Goal: Task Accomplishment & Management: Use online tool/utility

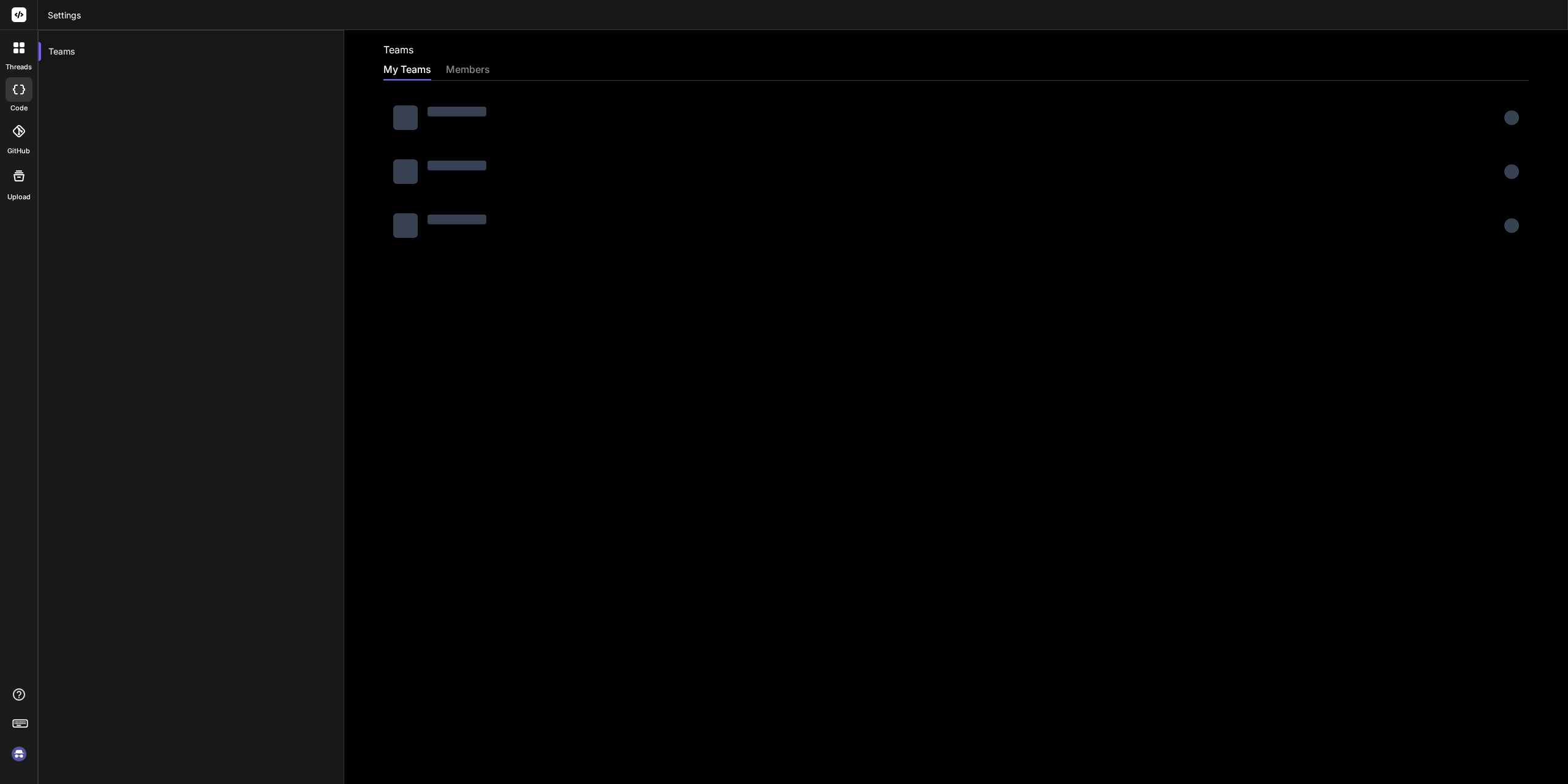
click at [23, 754] on img at bounding box center [19, 753] width 21 height 21
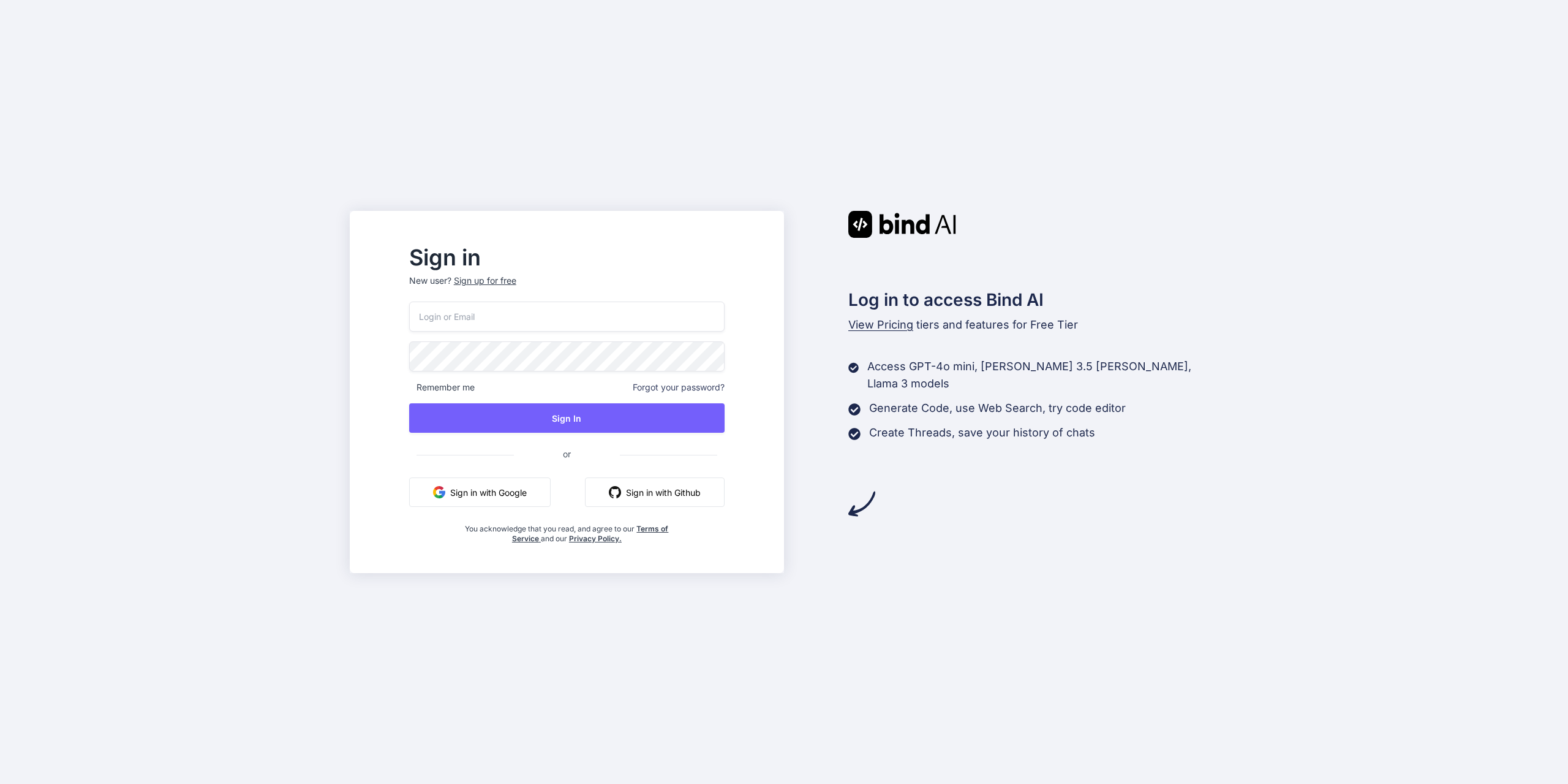
click at [628, 311] on input "email" at bounding box center [566, 316] width 315 height 30
paste input "bindai@zenkoy.com"
type input "bindai@zenkoy.com"
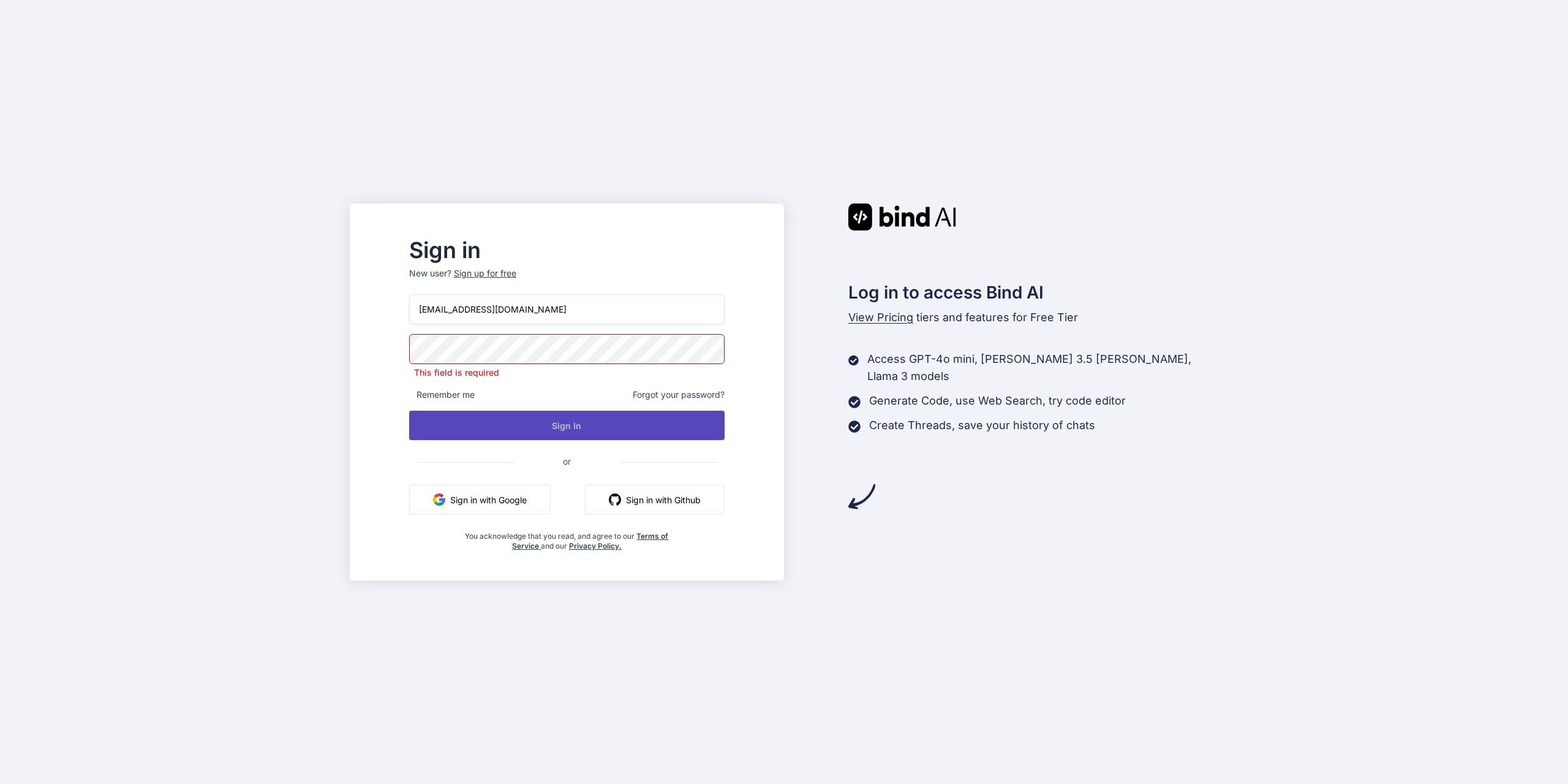
click at [539, 422] on button "Sign In" at bounding box center [566, 425] width 315 height 30
click at [555, 435] on div "bindai@zenkoy.com This field is required Remember me Forgot your password? Sign…" at bounding box center [566, 422] width 315 height 257
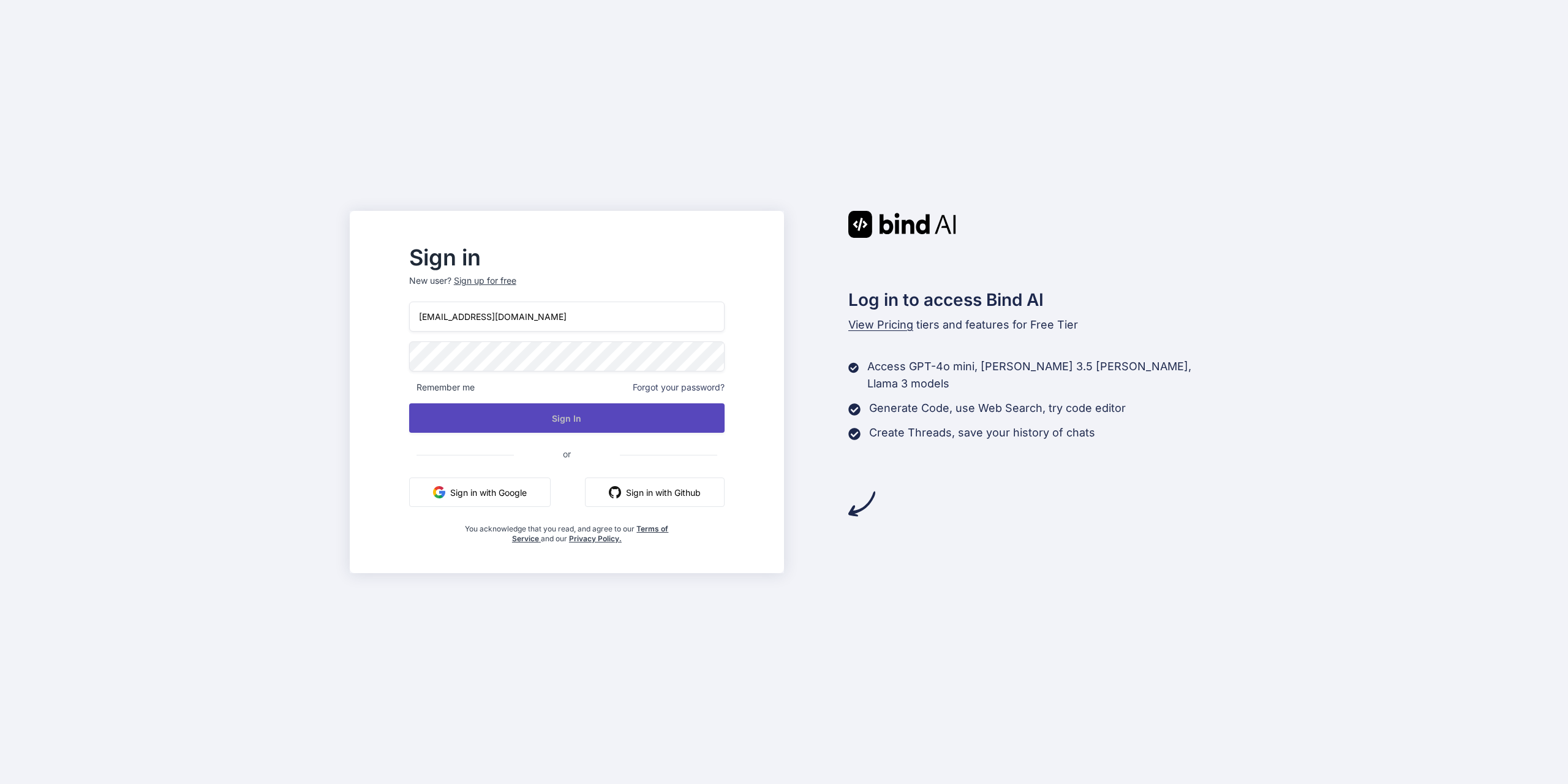
click at [597, 428] on button "Sign In" at bounding box center [566, 417] width 315 height 30
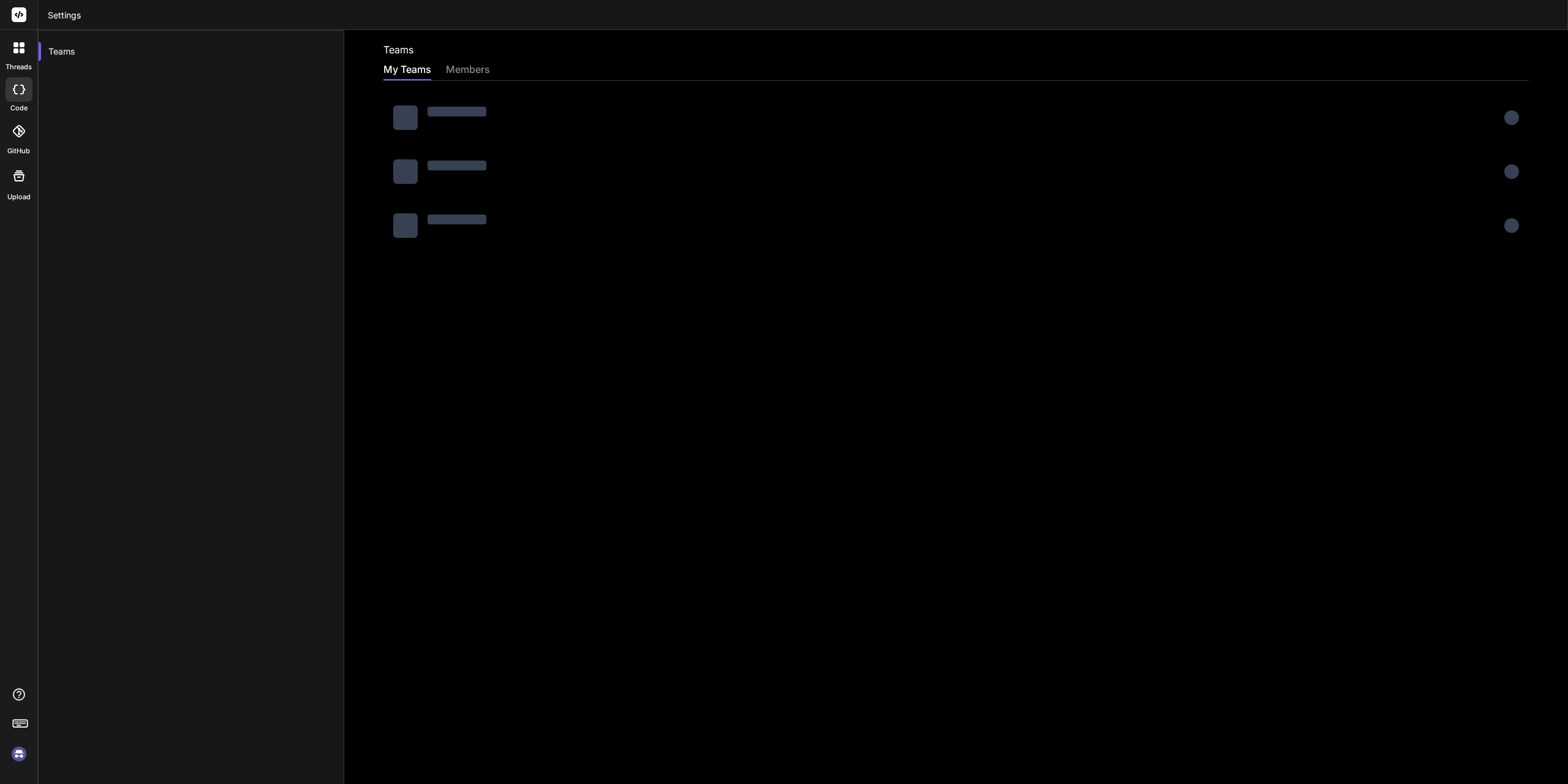
click at [27, 753] on img at bounding box center [19, 753] width 21 height 21
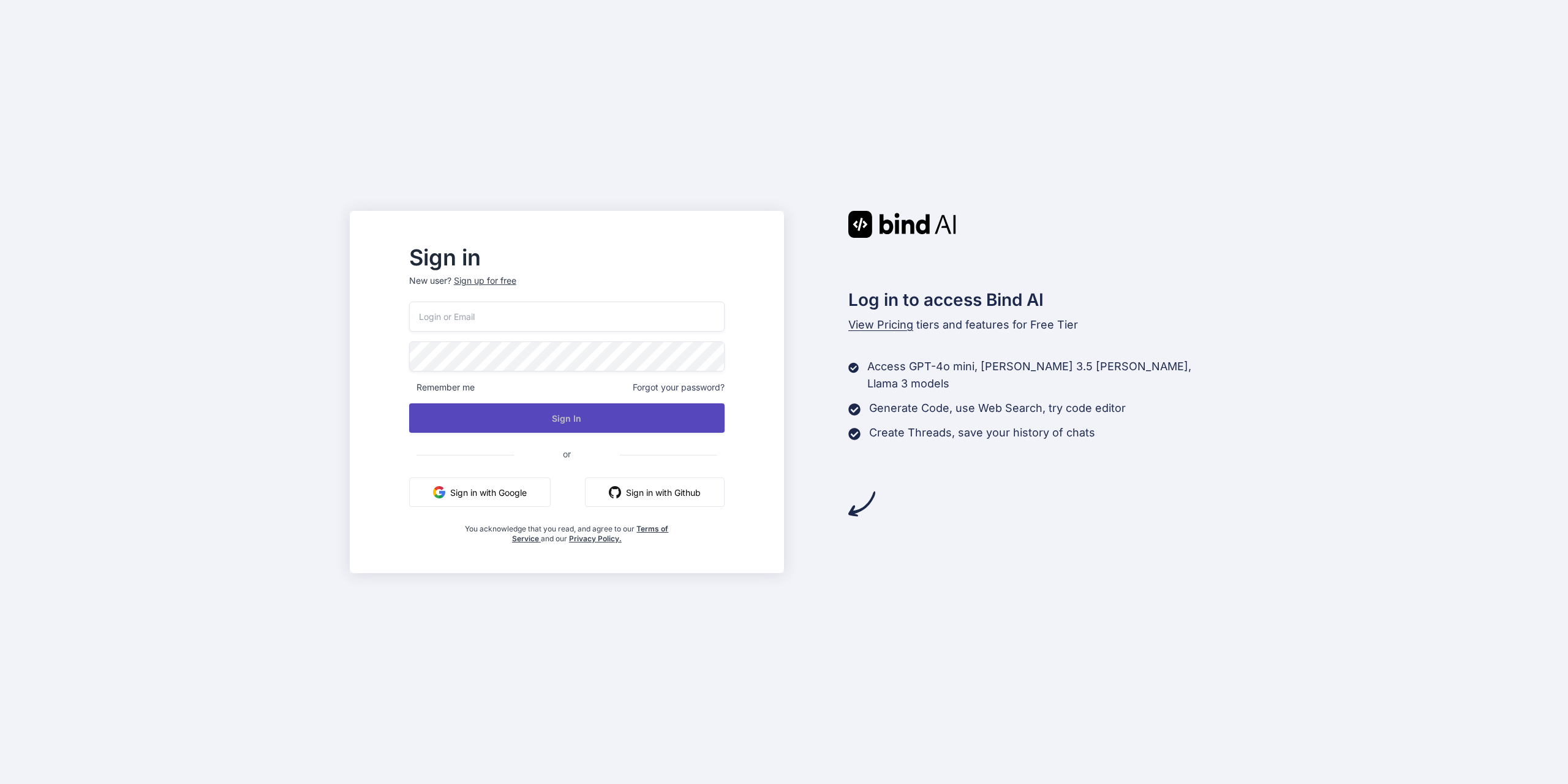
type input "bindai@zenkoy.com"
click at [551, 417] on button "Sign In" at bounding box center [566, 417] width 315 height 30
click at [655, 414] on button "Sign In" at bounding box center [566, 417] width 315 height 30
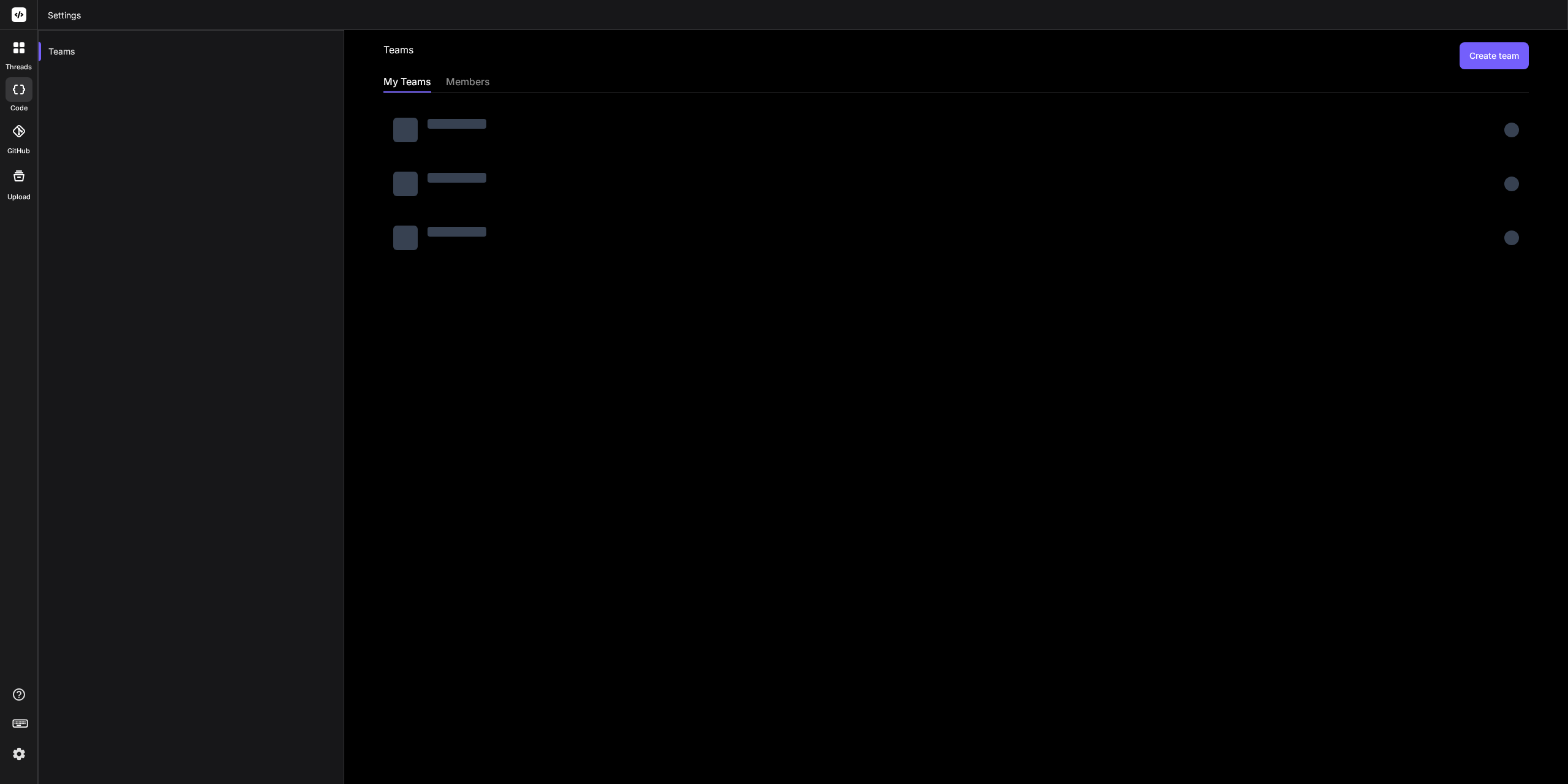
click at [474, 80] on div "members" at bounding box center [467, 82] width 44 height 17
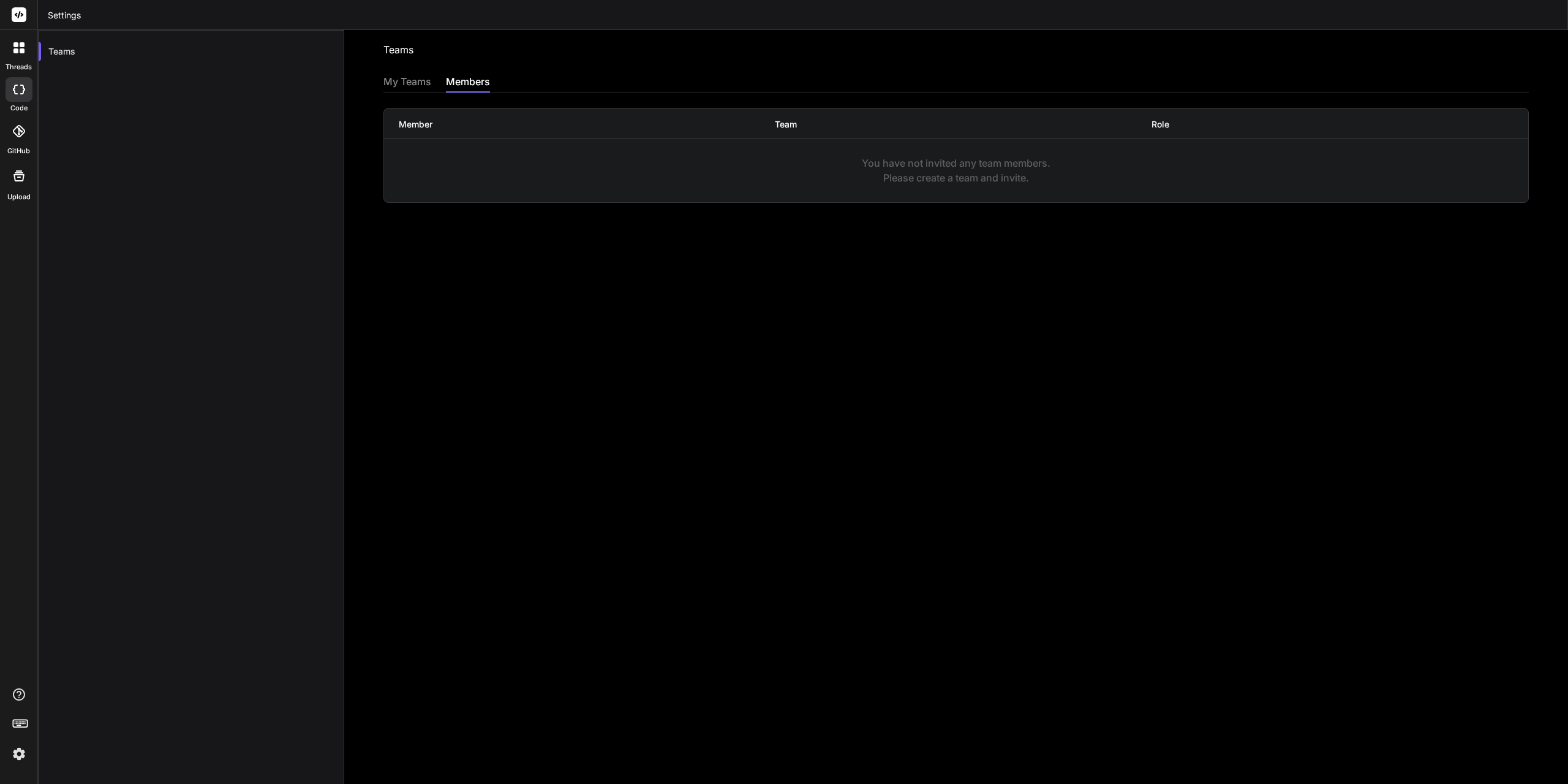
click at [396, 82] on div "My Teams" at bounding box center [407, 82] width 47 height 17
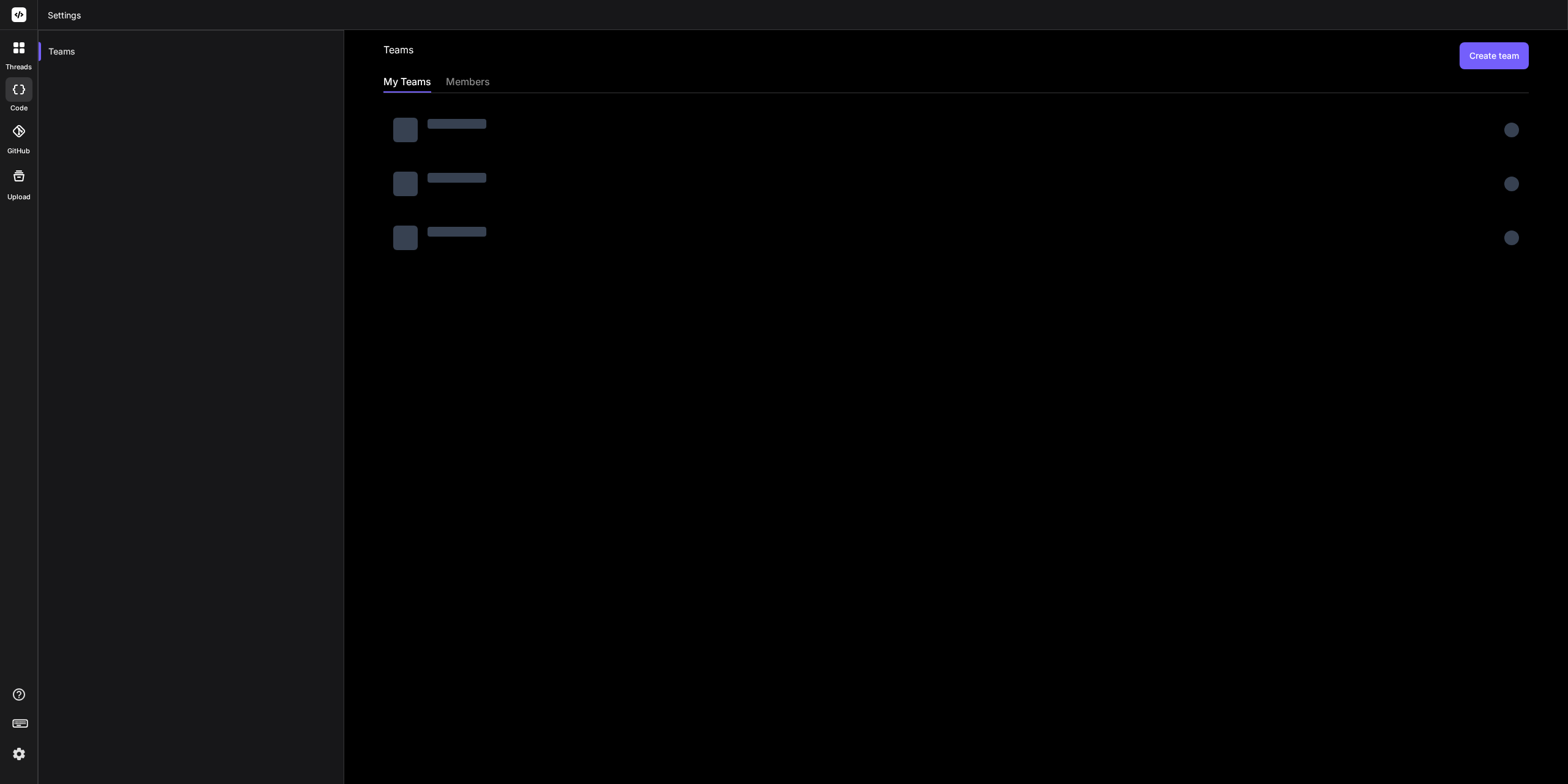
click at [27, 93] on div at bounding box center [19, 89] width 27 height 24
click at [21, 91] on icon at bounding box center [19, 89] width 13 height 10
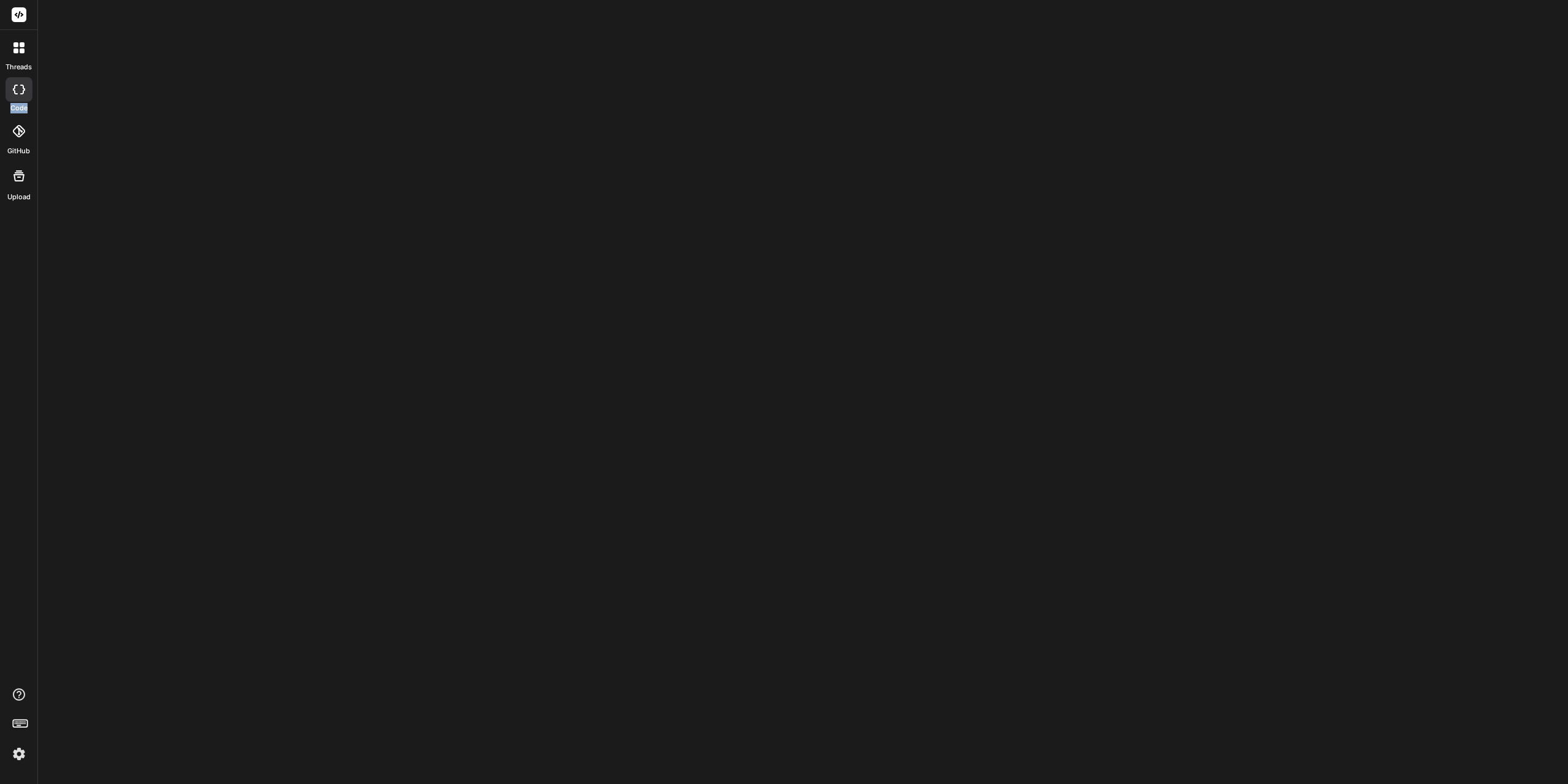
click at [21, 91] on icon at bounding box center [19, 89] width 13 height 10
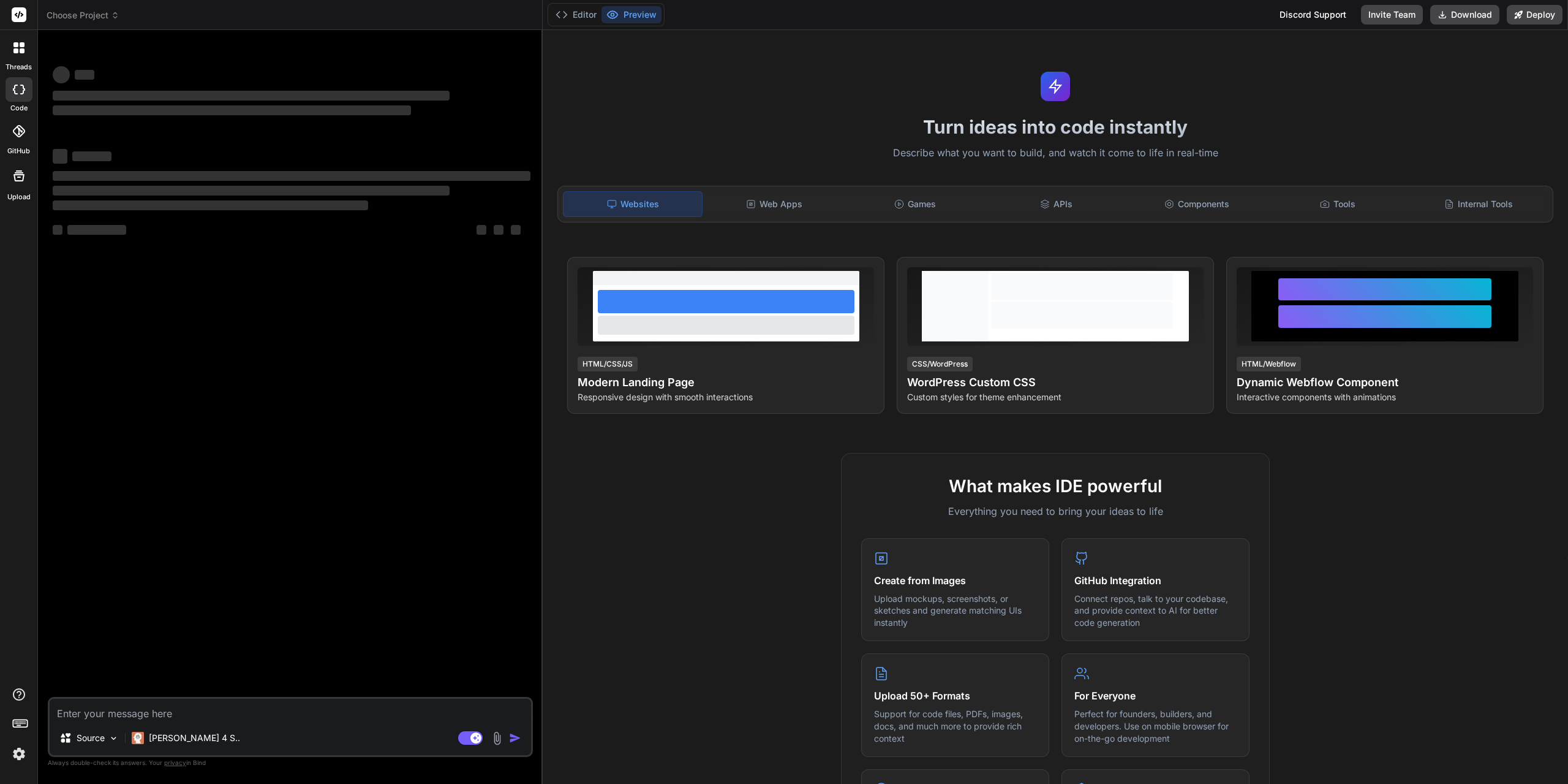
click at [105, 2] on header "Choose Project Created with Pixso." at bounding box center [289, 15] width 505 height 30
click at [108, 28] on header "Choose Project Created with Pixso." at bounding box center [289, 15] width 505 height 30
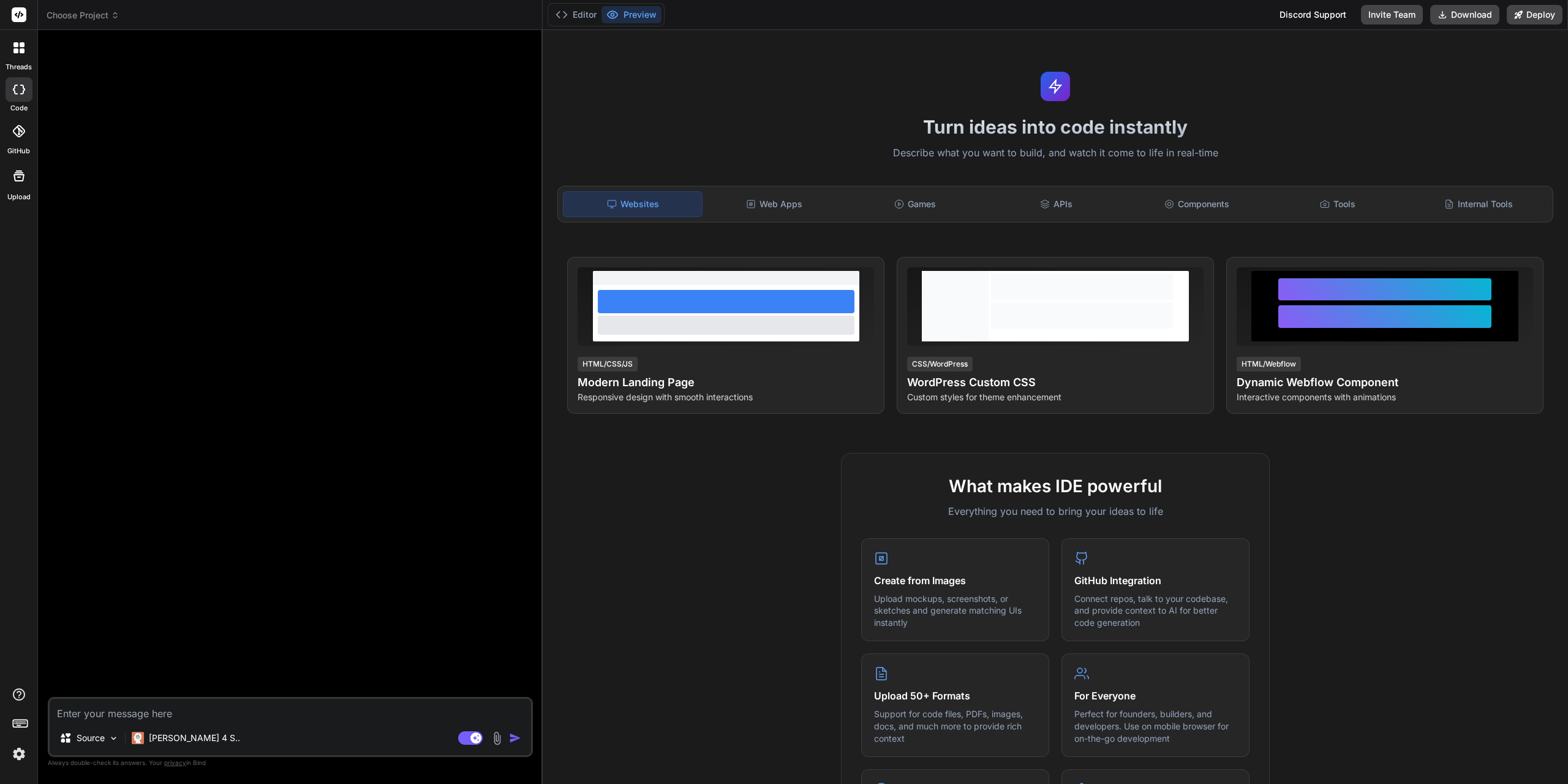
type textarea "x"
click at [112, 18] on icon at bounding box center [115, 15] width 9 height 9
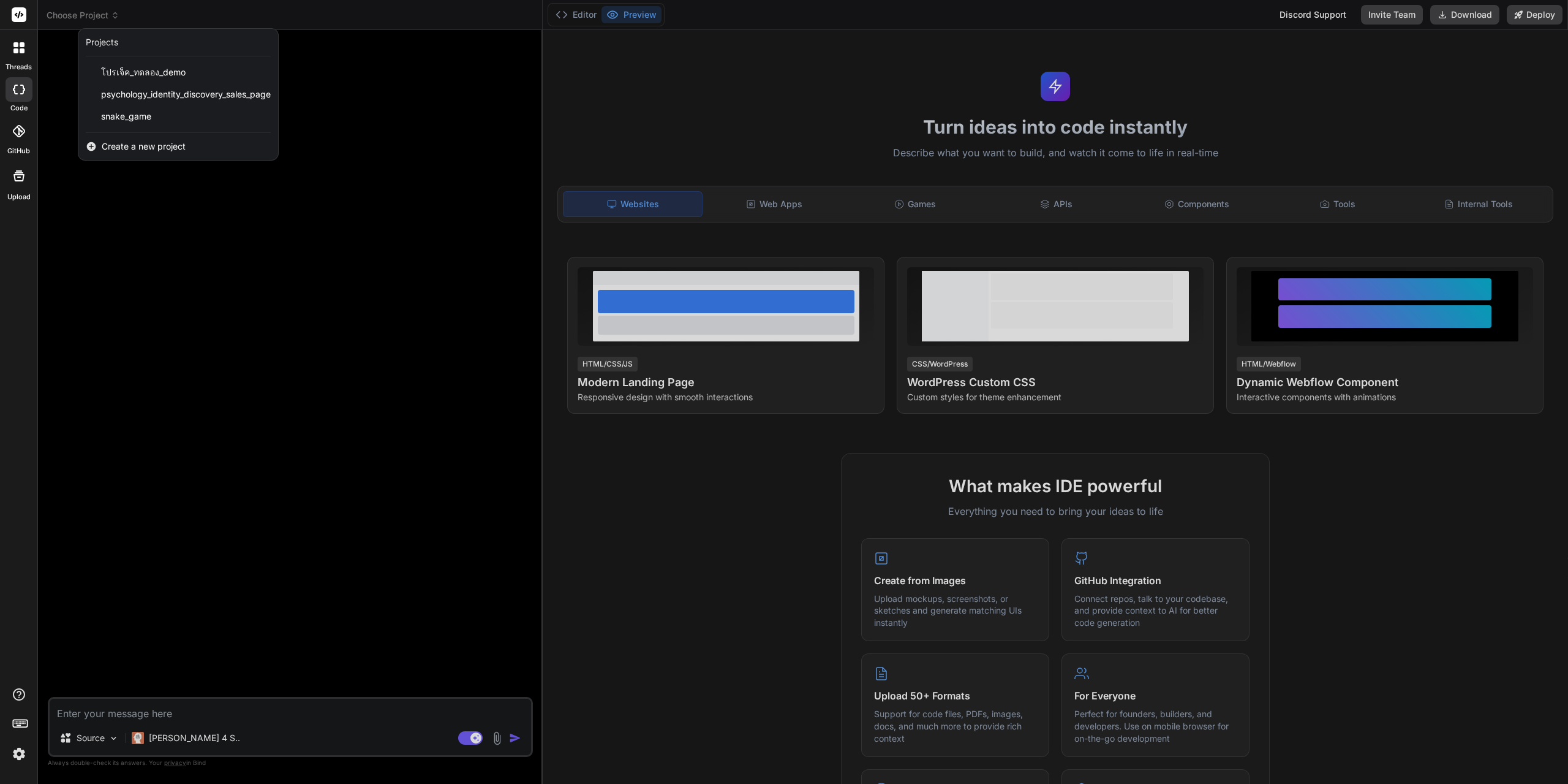
click at [111, 18] on div at bounding box center [784, 392] width 1568 height 784
